Goal: Information Seeking & Learning: Check status

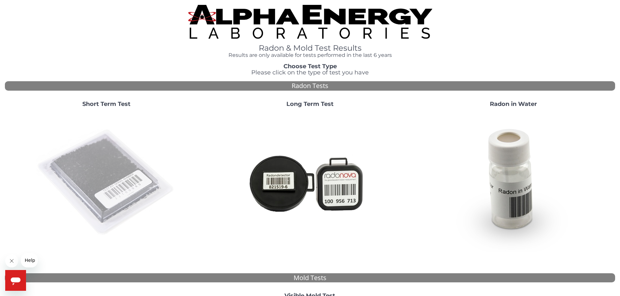
click at [79, 168] on img at bounding box center [106, 183] width 140 height 140
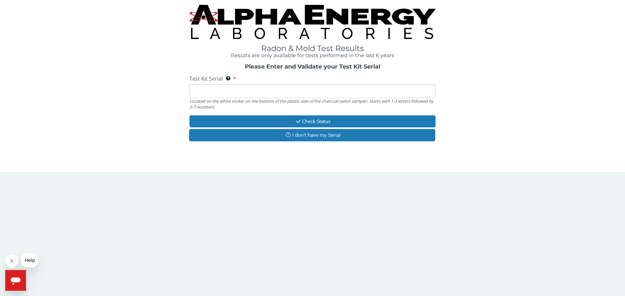
click at [210, 92] on input "Test Kit Serial Located on the white sticker on the bottom of the plastic side …" at bounding box center [312, 91] width 246 height 14
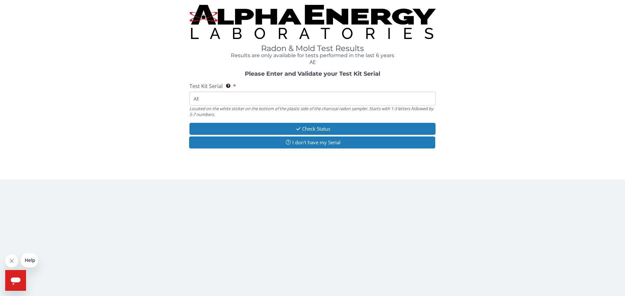
click at [235, 97] on input "AE" at bounding box center [312, 99] width 246 height 14
type input "AE632436"
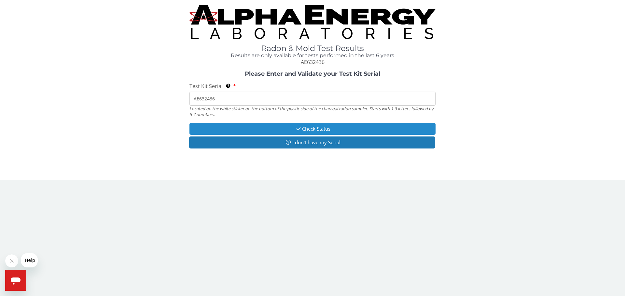
click at [319, 130] on button "Check Status" at bounding box center [312, 129] width 246 height 12
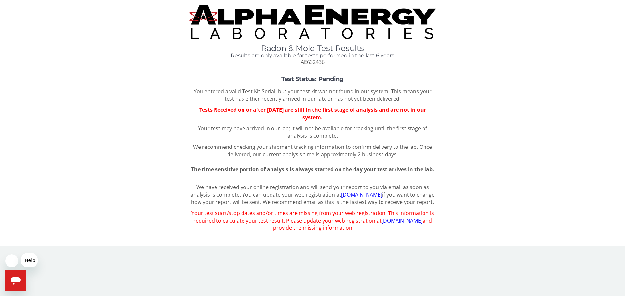
click at [353, 198] on link "[DOMAIN_NAME]" at bounding box center [361, 194] width 41 height 7
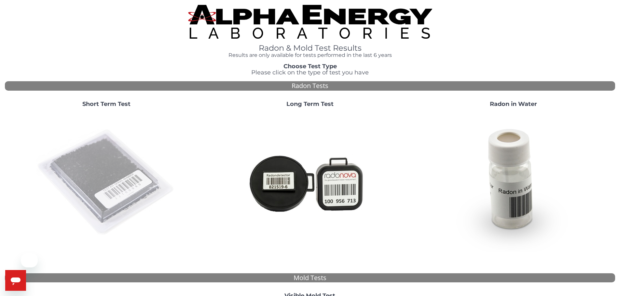
click at [99, 186] on img at bounding box center [106, 183] width 140 height 140
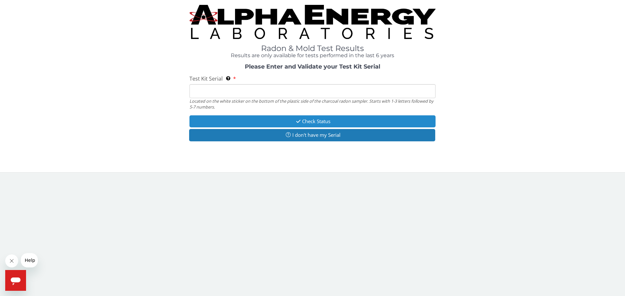
click at [315, 125] on button "Check Status" at bounding box center [312, 122] width 246 height 12
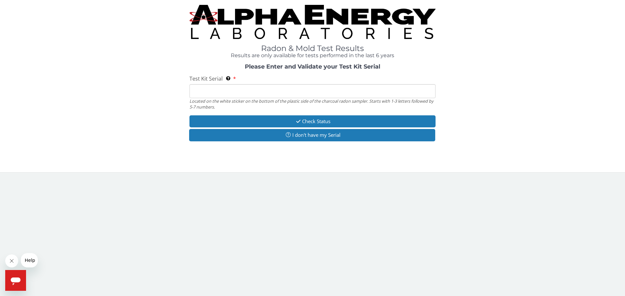
click at [305, 89] on input "Test Kit Serial Located on the white sticker on the bottom of the plastic side …" at bounding box center [312, 91] width 246 height 14
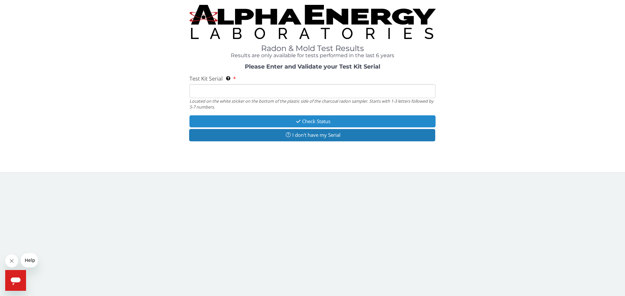
type input "AE632436"
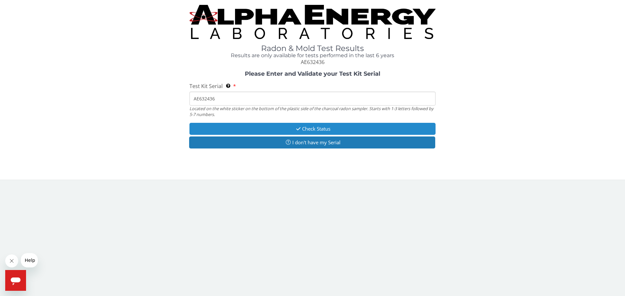
drag, startPoint x: 311, startPoint y: 127, endPoint x: 312, endPoint y: 132, distance: 4.7
click at [311, 127] on button "Check Status" at bounding box center [312, 129] width 246 height 12
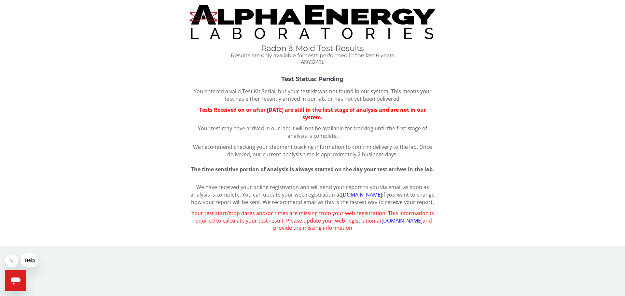
drag, startPoint x: 359, startPoint y: 199, endPoint x: 363, endPoint y: 195, distance: 6.0
click at [359, 199] on p "We have received your online registration and will send your report to you via …" at bounding box center [312, 195] width 246 height 22
click at [363, 195] on link "[DOMAIN_NAME]" at bounding box center [361, 194] width 41 height 7
